Goal: Navigation & Orientation: Understand site structure

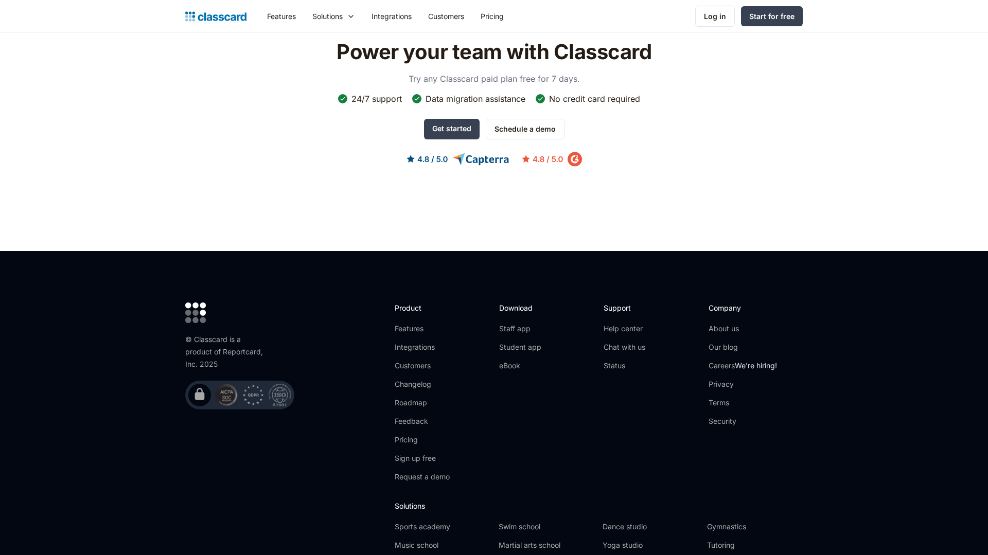
scroll to position [3227, 0]
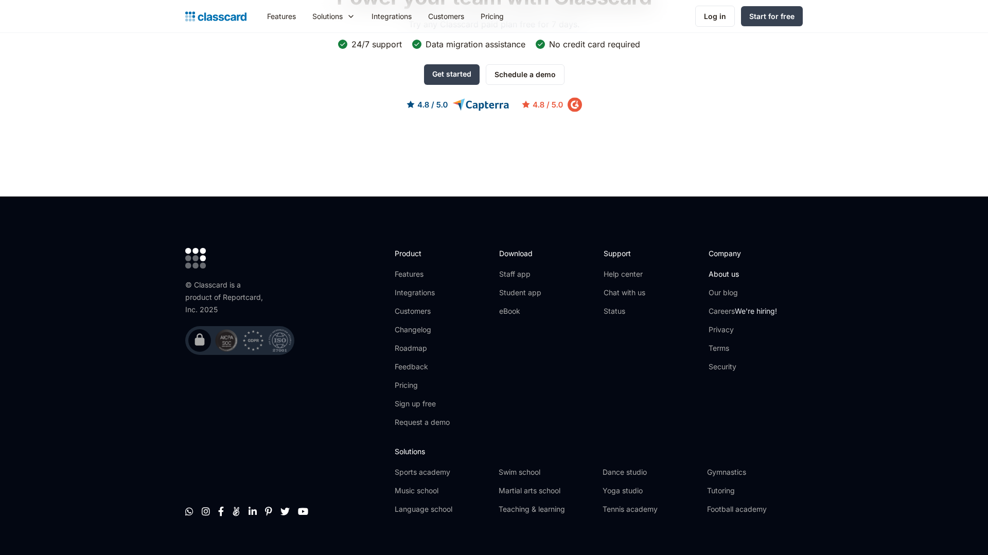
click at [718, 269] on link "About us" at bounding box center [742, 274] width 68 height 10
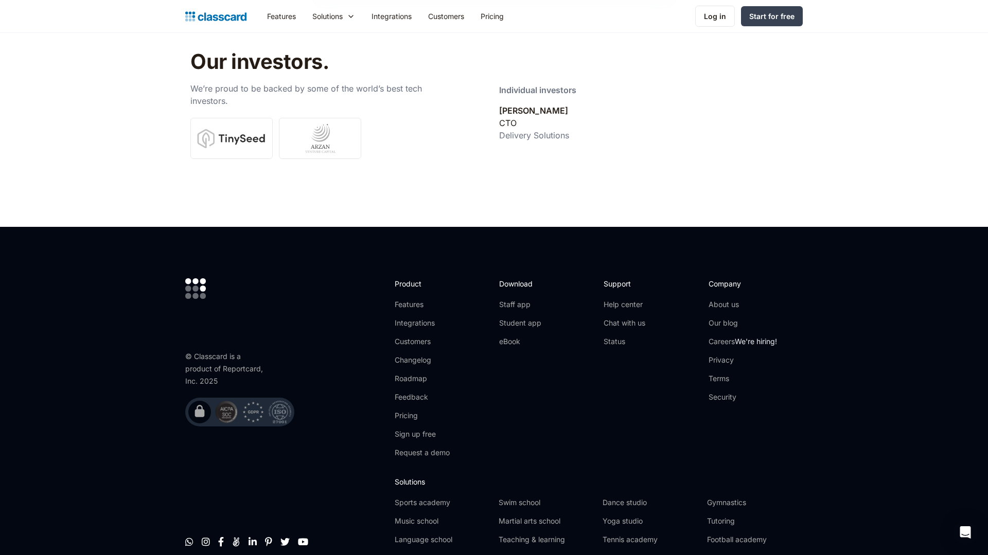
scroll to position [3630, 0]
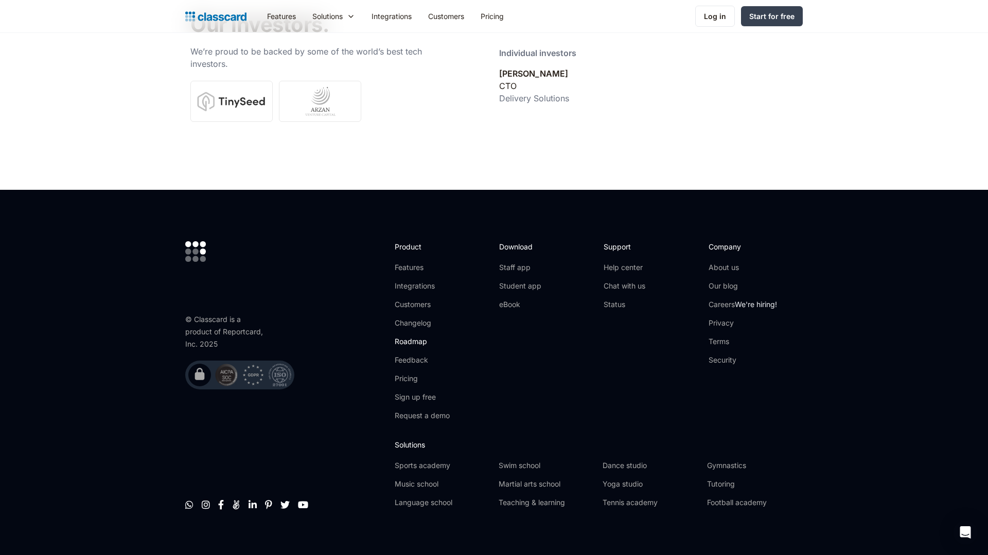
click at [417, 336] on link "Roadmap" at bounding box center [422, 341] width 55 height 10
click at [634, 262] on link "Help center" at bounding box center [624, 267] width 42 height 10
click at [618, 299] on link "Status" at bounding box center [624, 304] width 42 height 10
click at [415, 318] on link "Changelog" at bounding box center [422, 323] width 55 height 10
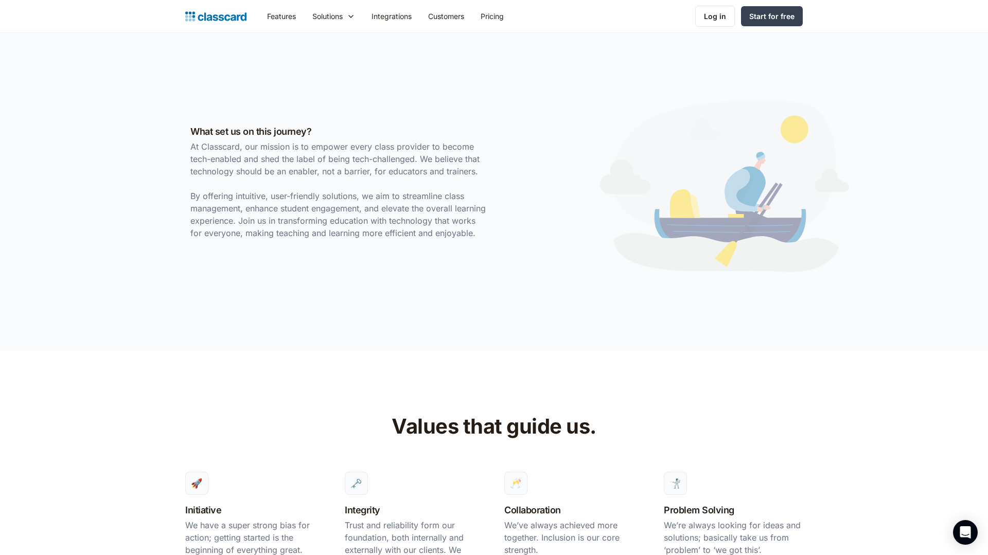
scroll to position [0, 0]
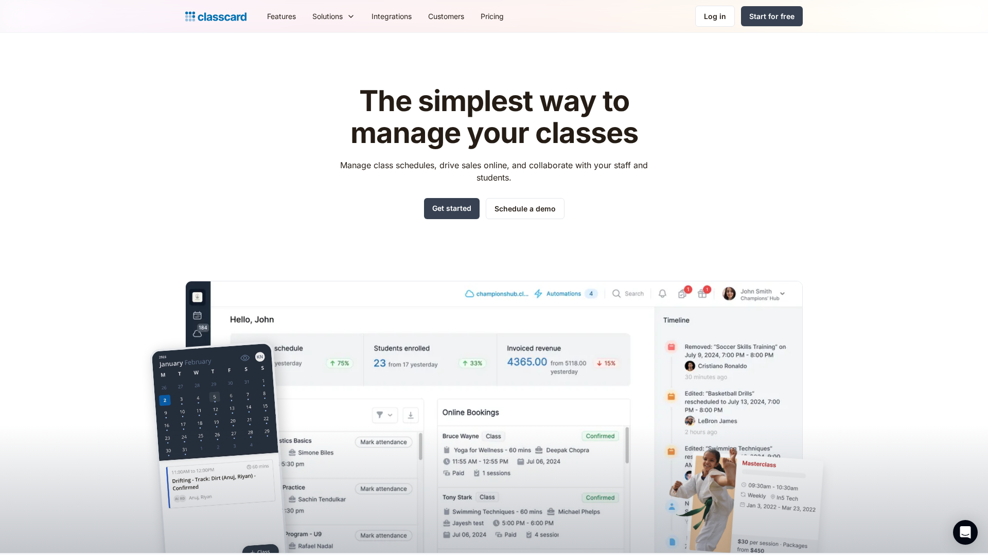
click at [195, 133] on div "The simplest way to manage your classes Manage class schedules, drive sales onl…" at bounding box center [493, 311] width 617 height 484
click at [448, 19] on link "Customers" at bounding box center [446, 16] width 52 height 23
